Goal: Use online tool/utility: Utilize a website feature to perform a specific function

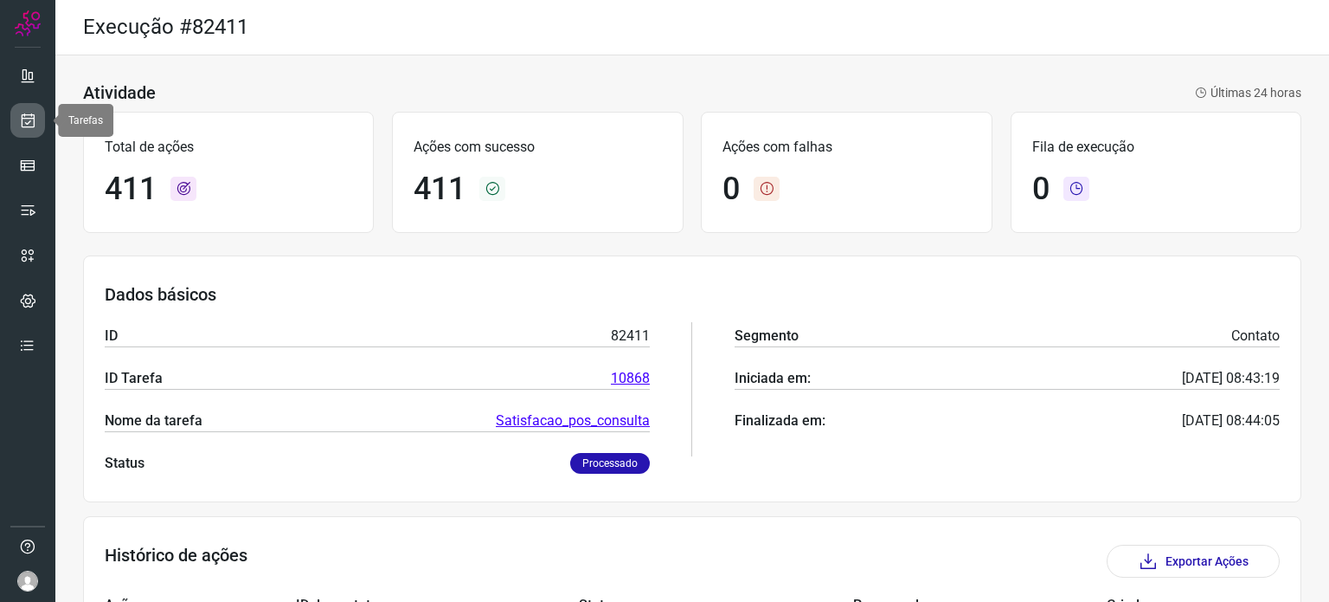
click at [32, 119] on icon at bounding box center [28, 120] width 18 height 17
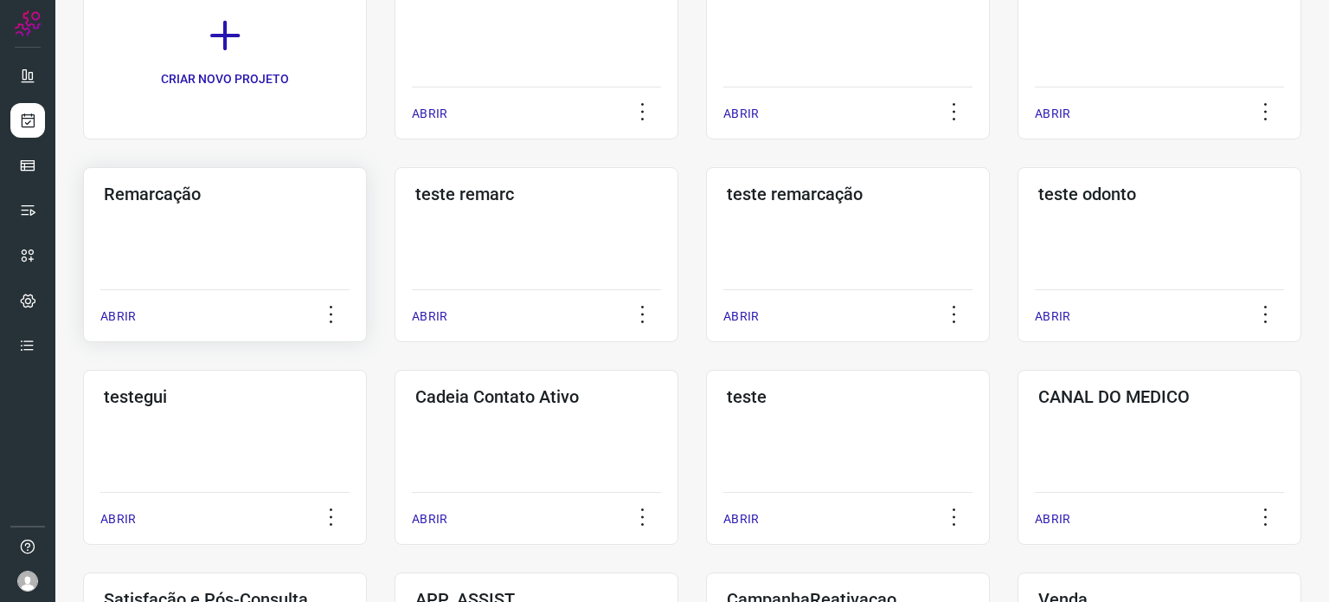
click at [395, 260] on div "Remarcação ABRIR" at bounding box center [537, 254] width 284 height 175
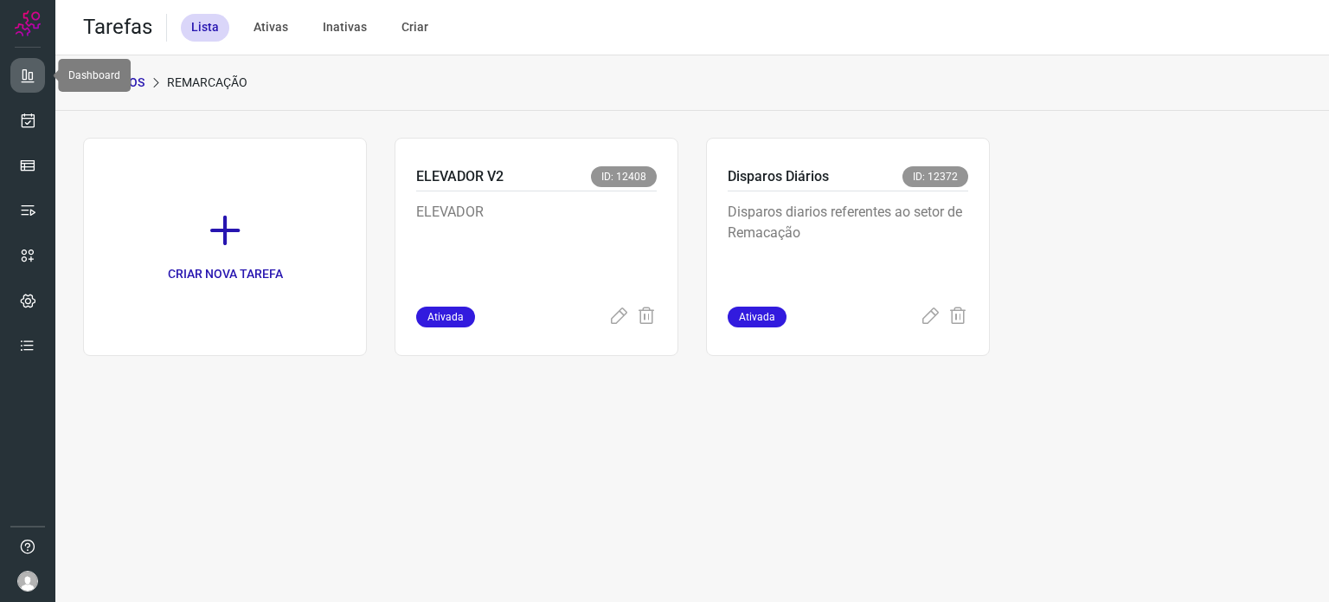
click at [31, 73] on icon at bounding box center [27, 75] width 17 height 17
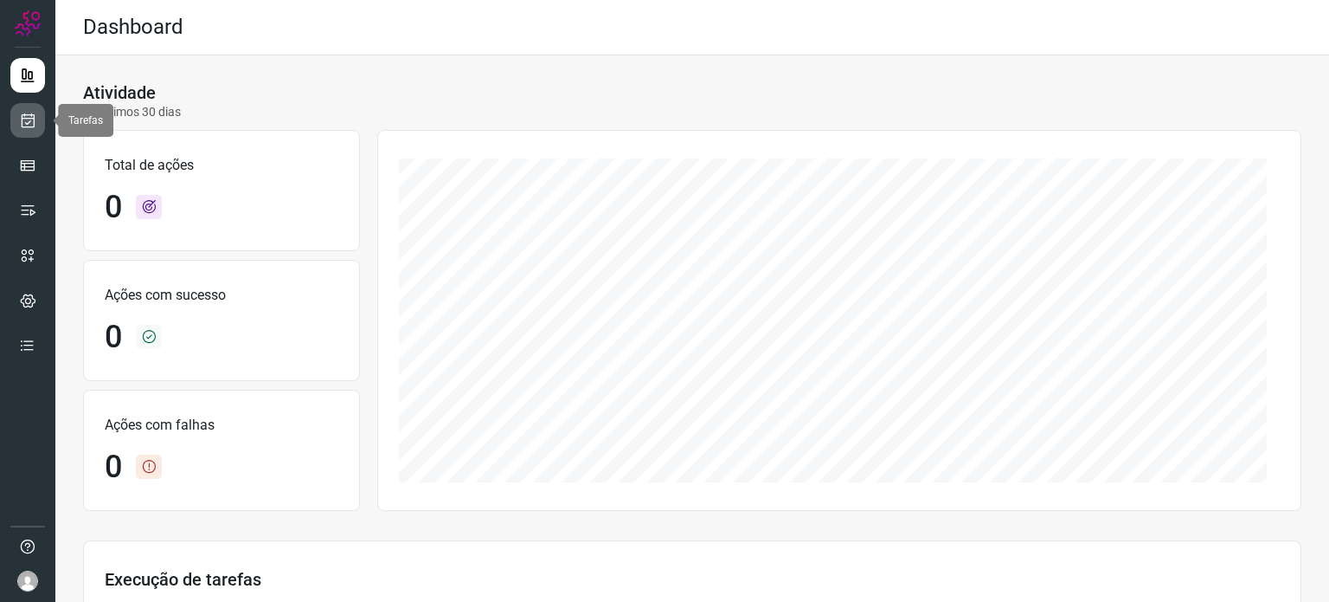
click at [30, 126] on icon at bounding box center [28, 120] width 18 height 17
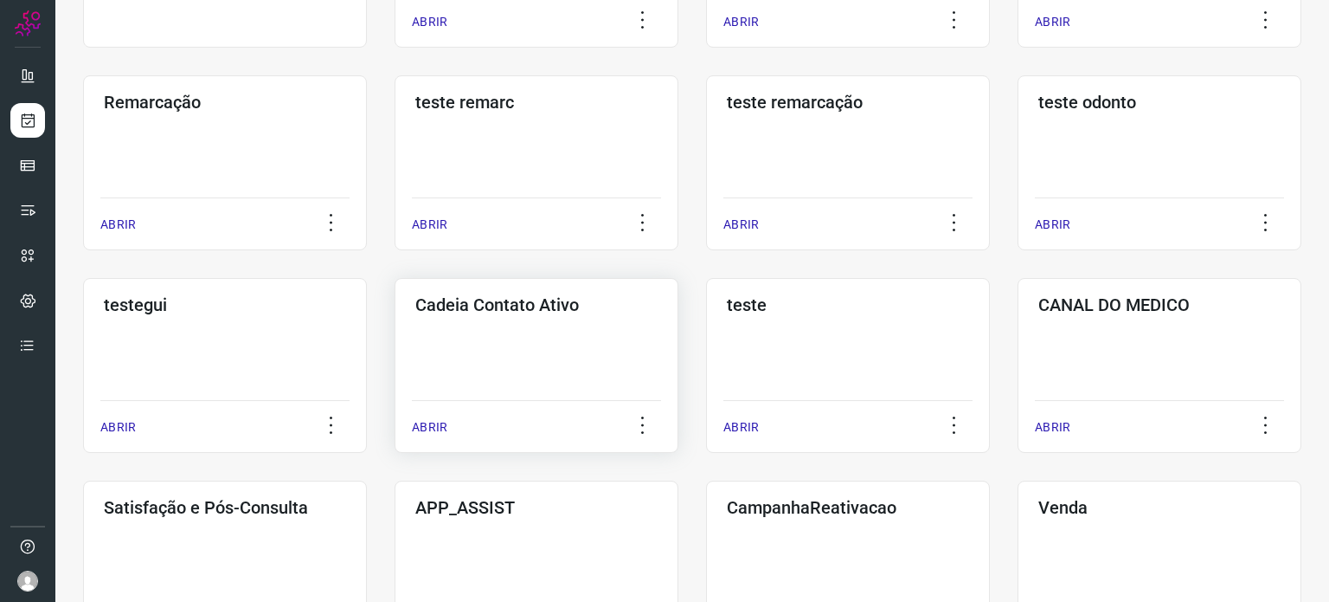
scroll to position [346, 0]
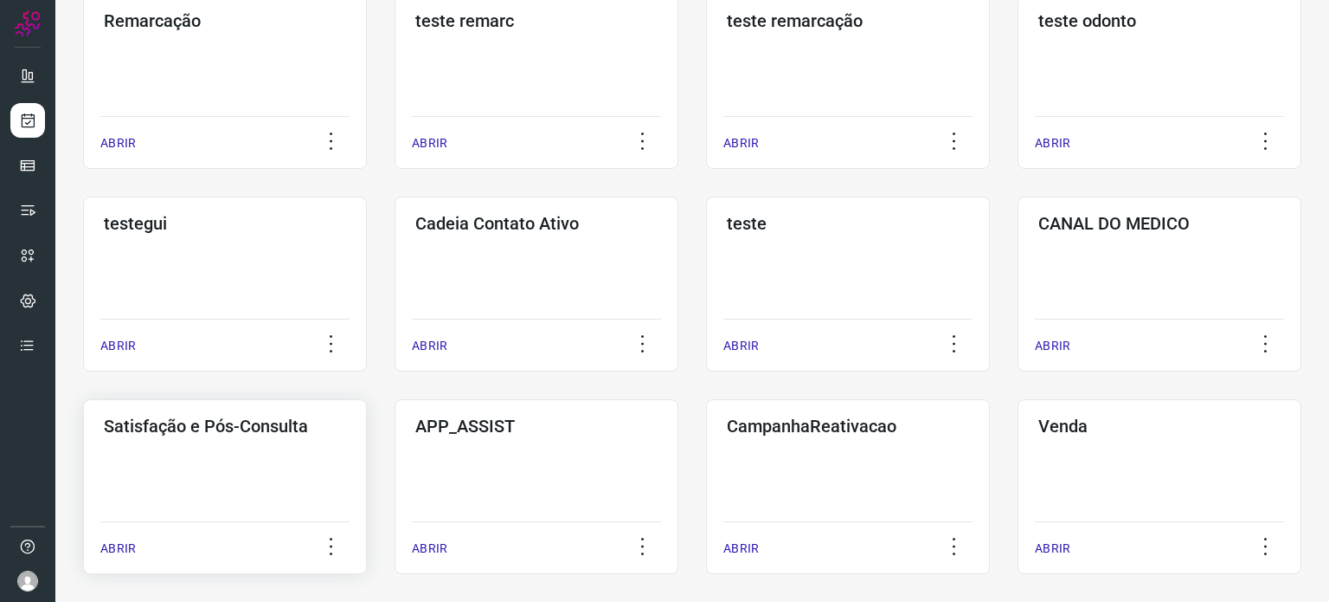
click at [395, 481] on div "Satisfação e Pós-Consulta ABRIR" at bounding box center [537, 486] width 284 height 175
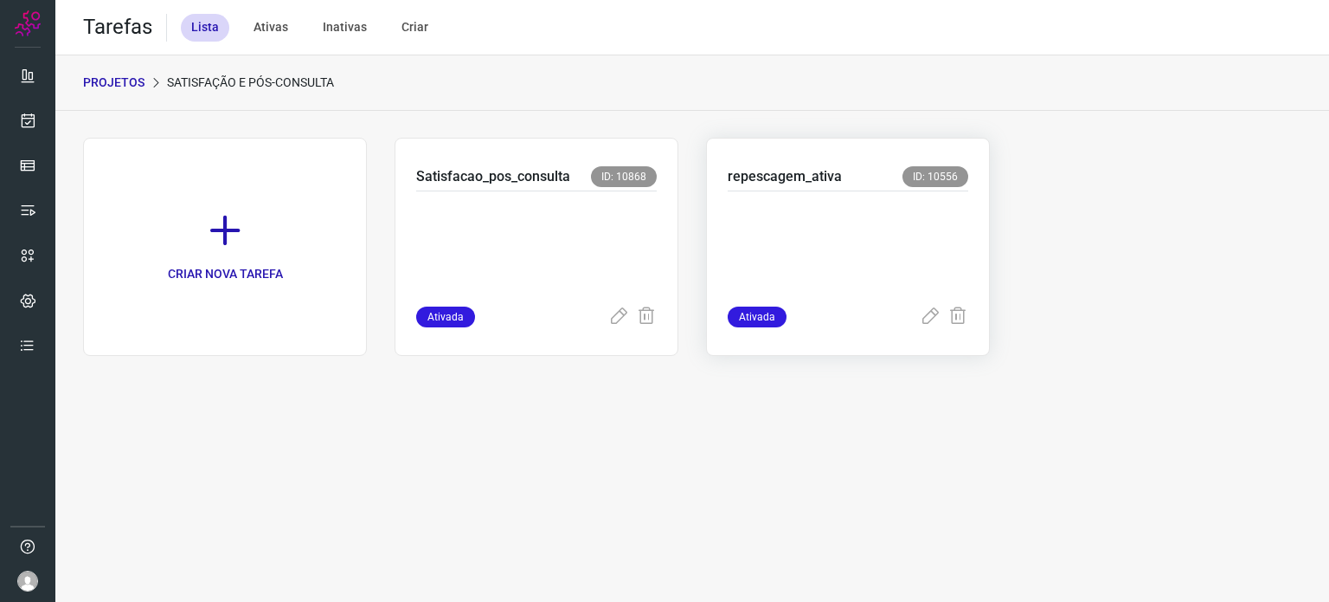
click at [866, 221] on p at bounding box center [848, 245] width 241 height 87
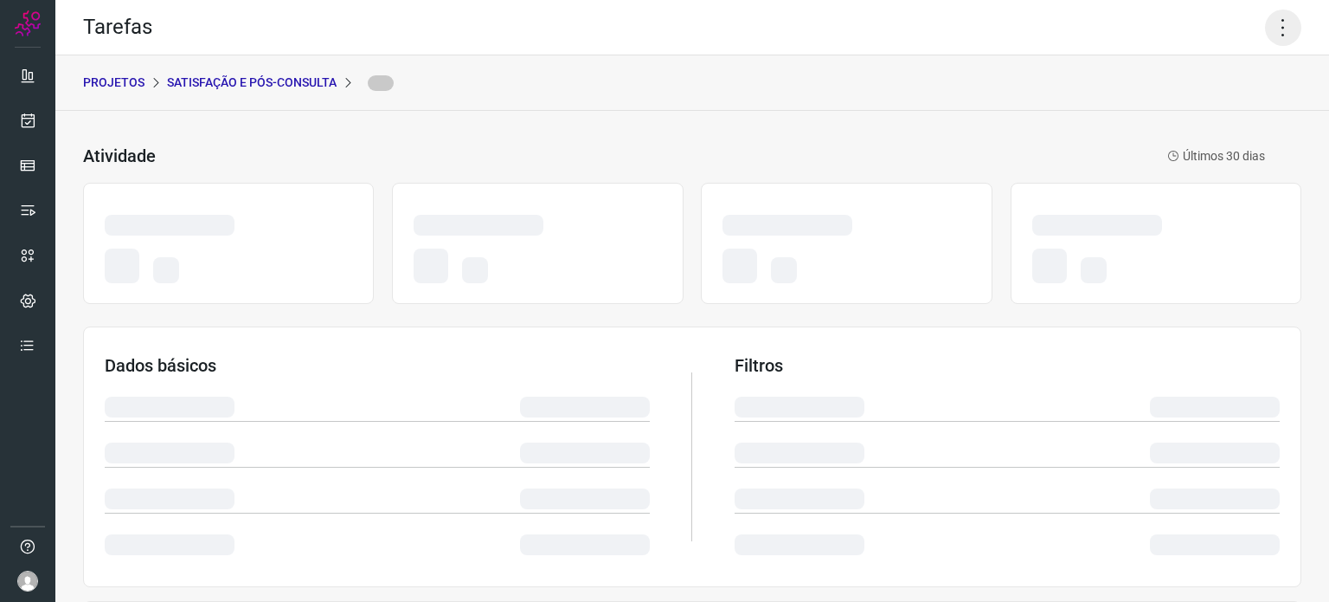
click at [1268, 29] on icon at bounding box center [1283, 28] width 36 height 36
click at [1278, 29] on icon at bounding box center [1283, 28] width 36 height 36
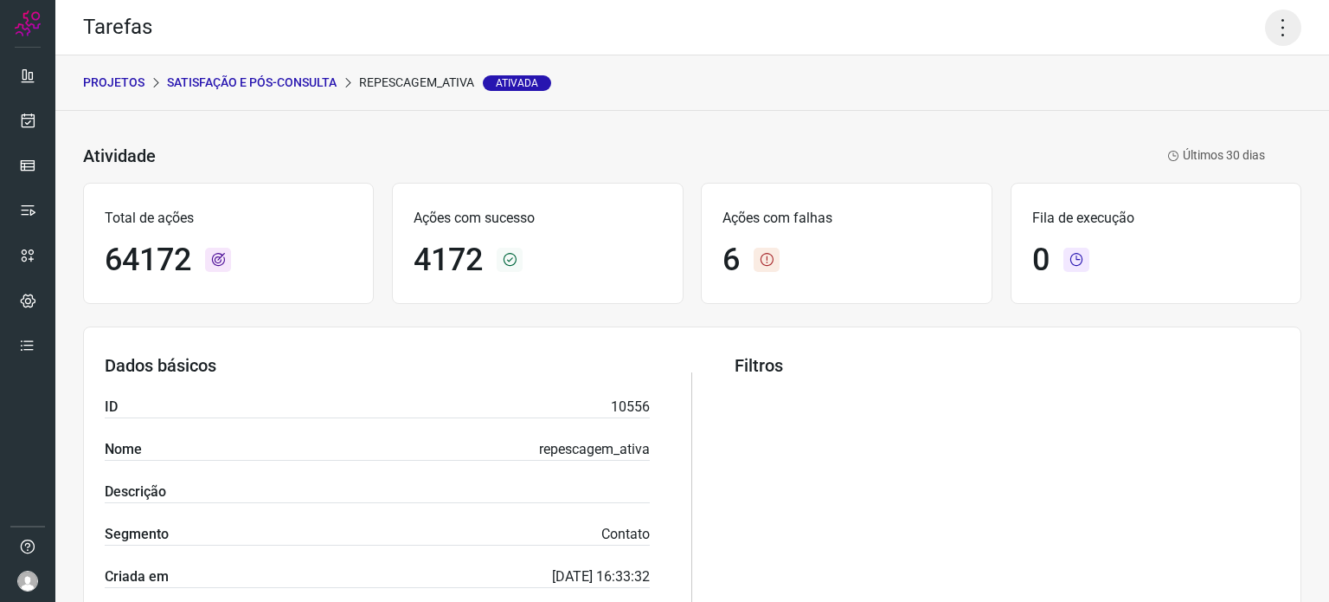
click at [1265, 29] on icon at bounding box center [1283, 28] width 36 height 36
click at [1205, 118] on li "Executar" at bounding box center [1209, 114] width 158 height 28
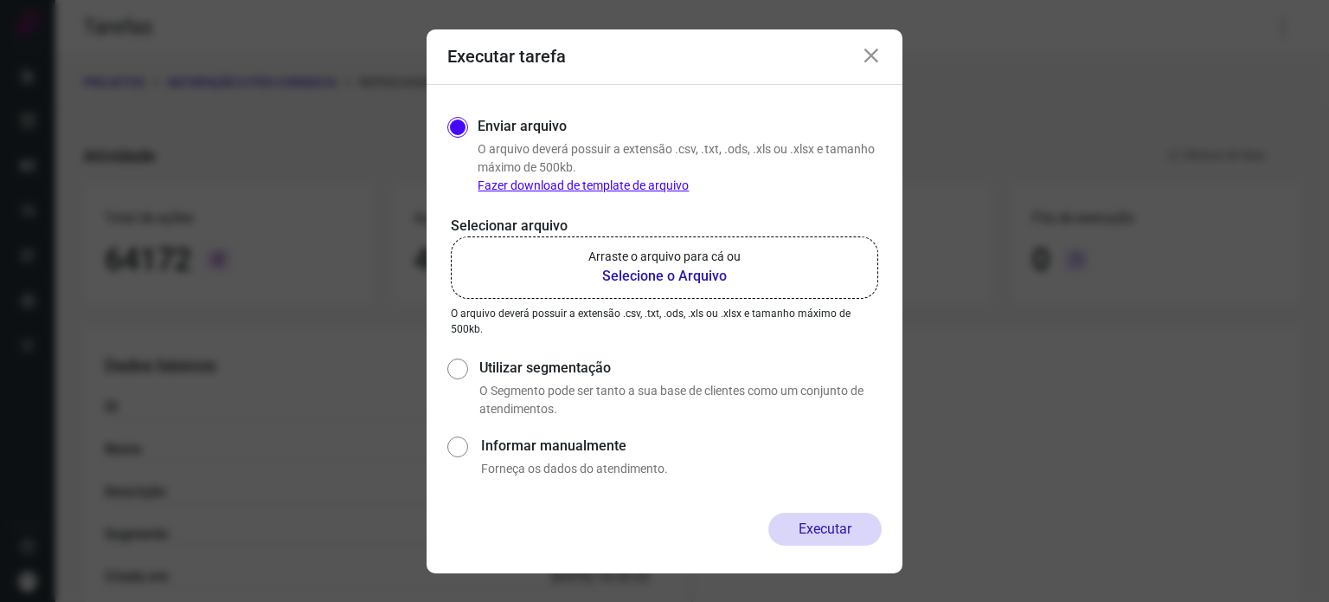
click at [686, 260] on p "Arraste o arquivo para cá ou" at bounding box center [665, 257] width 152 height 18
click at [0, 0] on input "Arraste o arquivo para cá ou Selecione o Arquivo" at bounding box center [0, 0] width 0 height 0
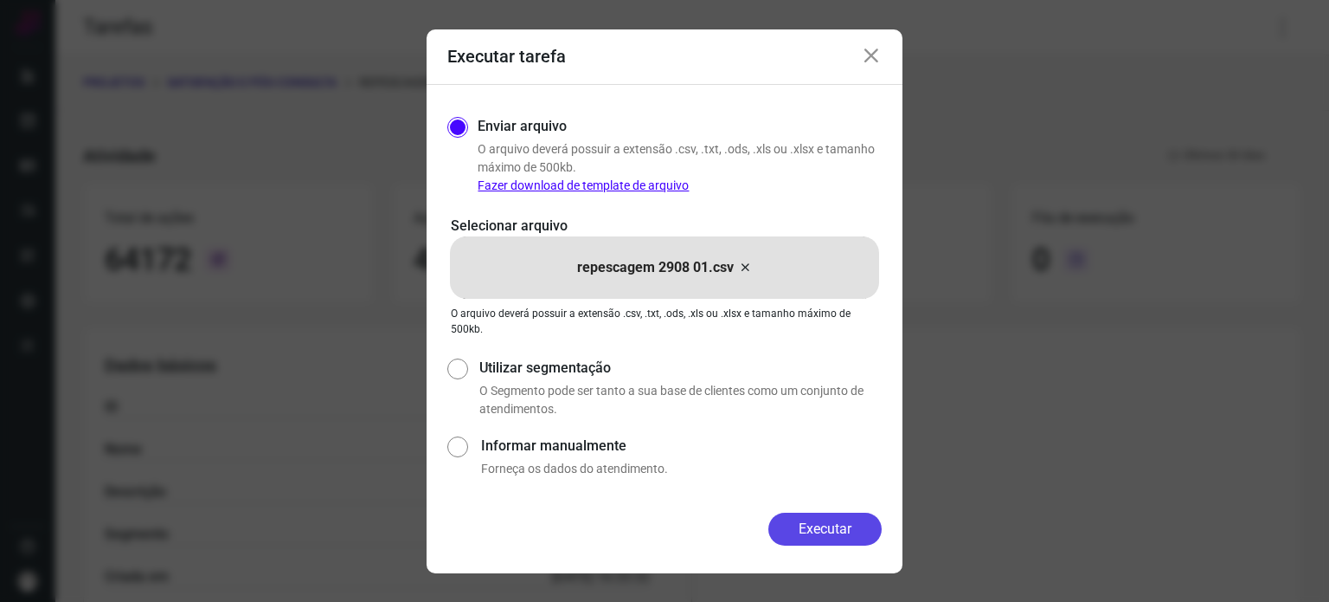
click at [824, 518] on button "Executar" at bounding box center [825, 528] width 113 height 33
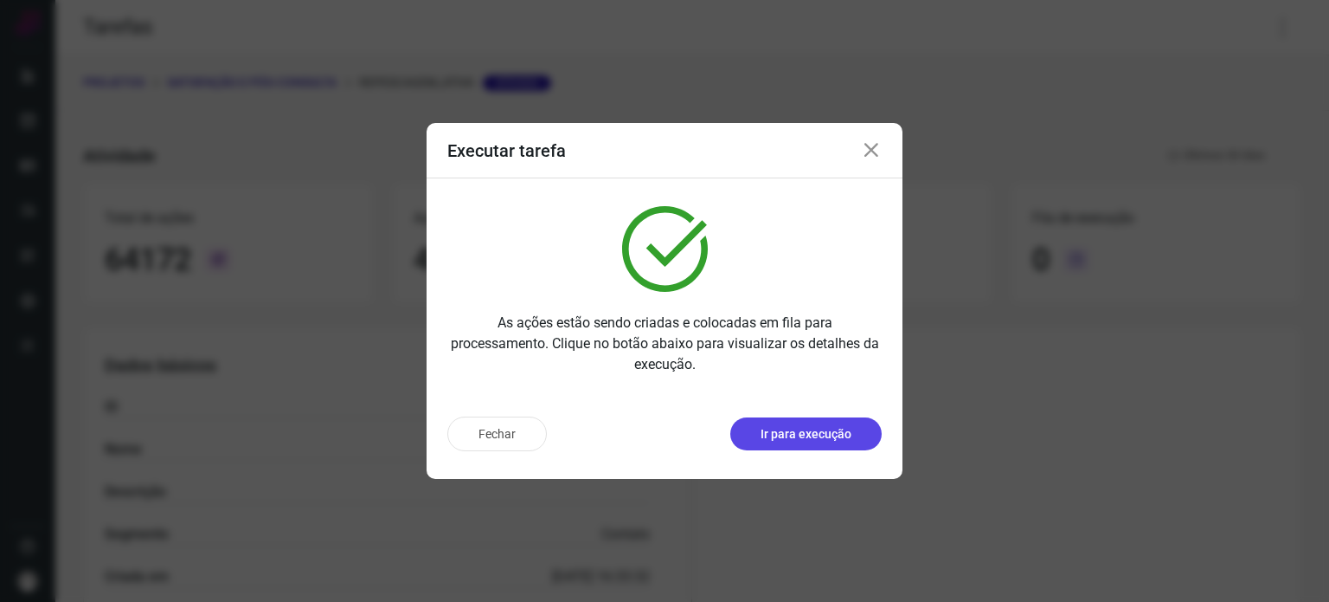
click at [845, 437] on p "Ir para execução" at bounding box center [806, 434] width 91 height 18
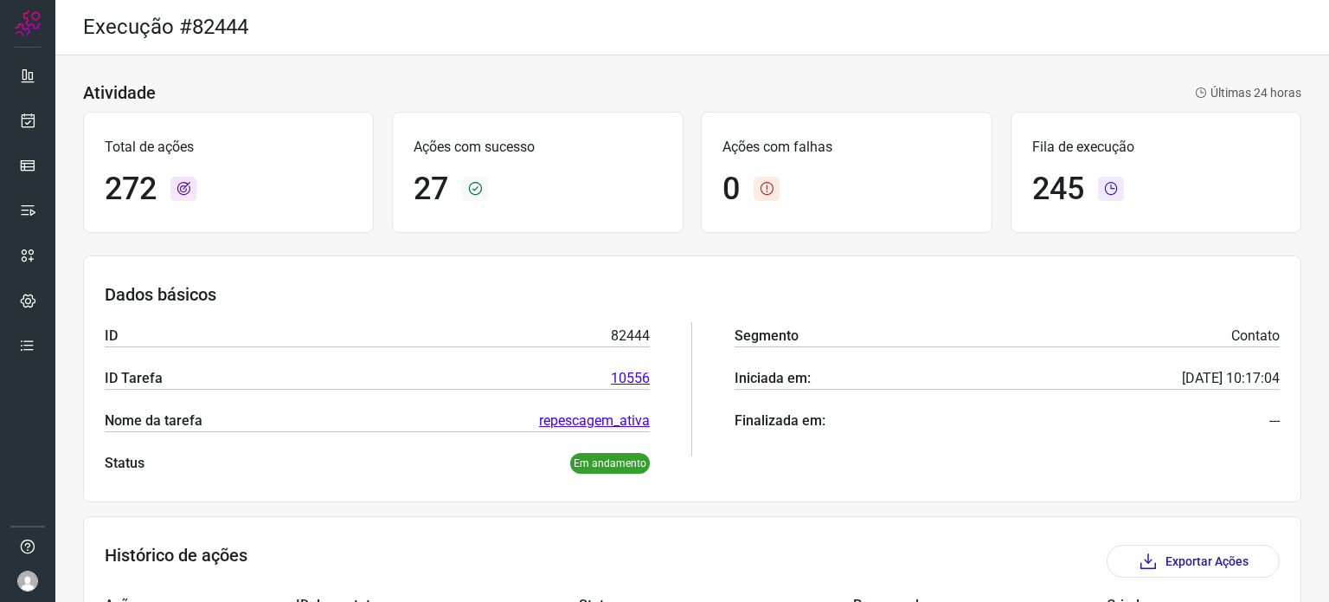
click at [602, 299] on h3 "Dados básicos" at bounding box center [692, 294] width 1175 height 21
click at [338, 127] on div "Total de ações 504" at bounding box center [228, 172] width 291 height 121
